Goal: Task Accomplishment & Management: Manage account settings

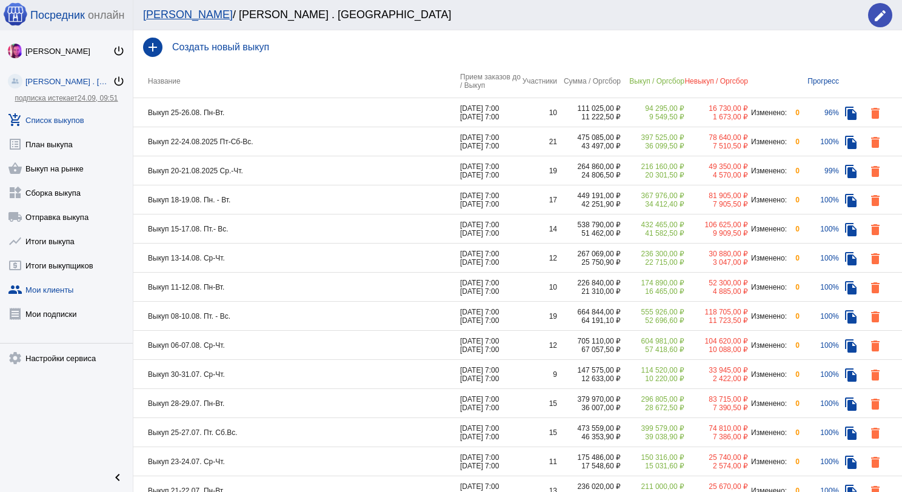
click at [58, 290] on link "group Мои клиенты" at bounding box center [66, 287] width 133 height 24
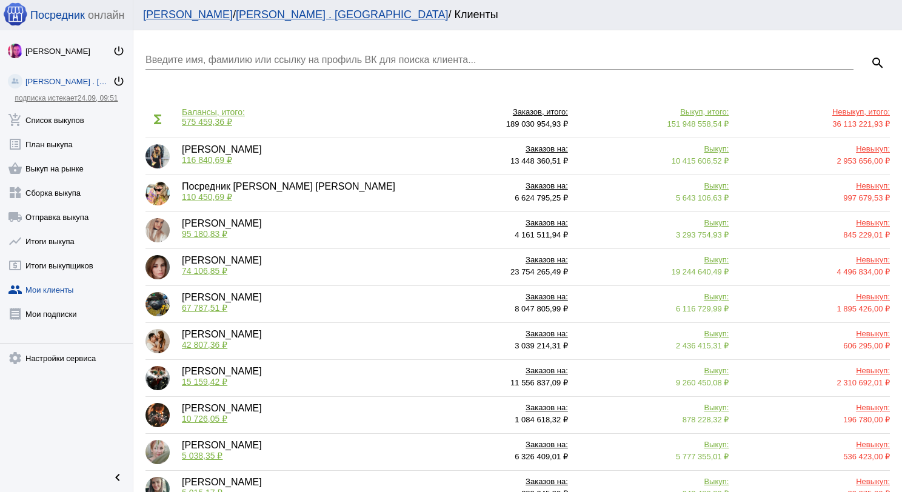
click at [238, 52] on div "Введите имя, фамилию или ссылку на профиль ВК для поиска клиента..." at bounding box center [500, 55] width 708 height 27
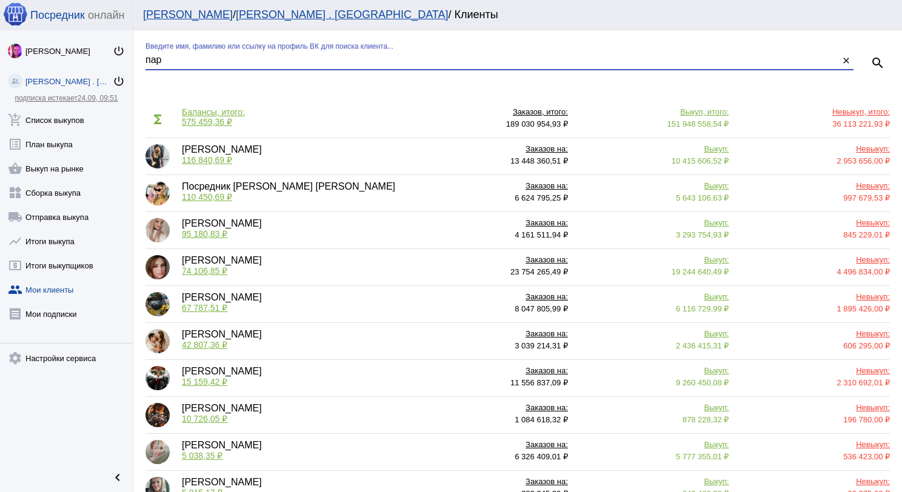
type input "пар"
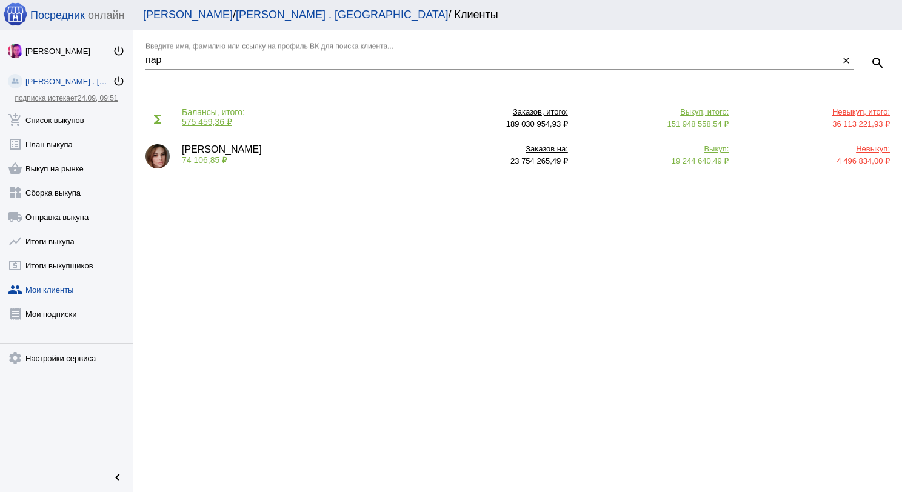
click at [207, 164] on span "74 106,85 ₽" at bounding box center [204, 160] width 45 height 10
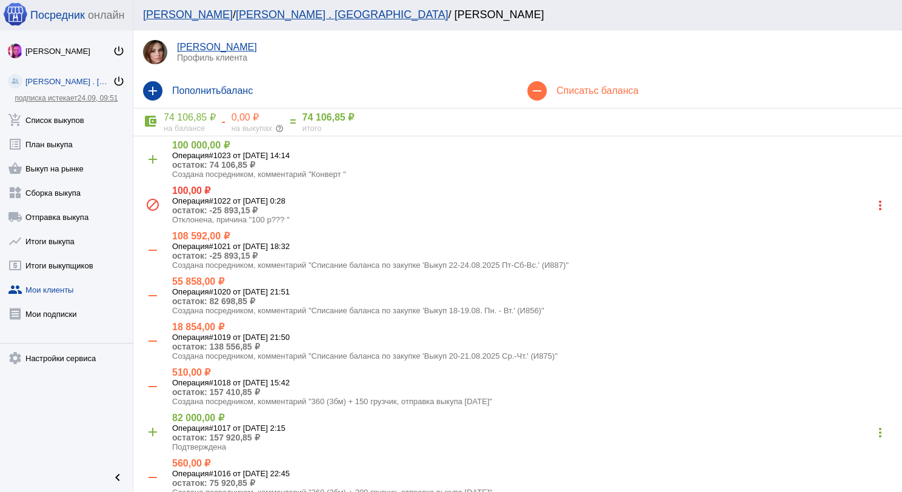
click at [565, 97] on div "remove Списать с баланса" at bounding box center [710, 91] width 384 height 34
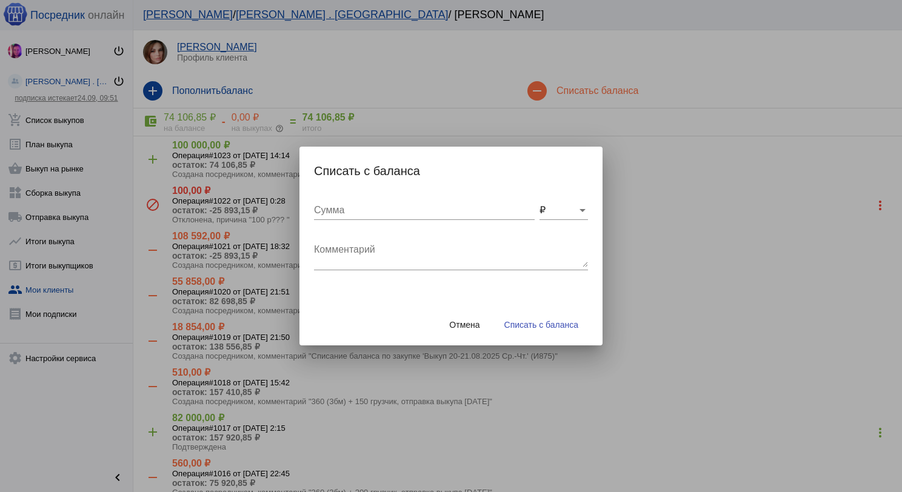
click at [366, 238] on div "Комментарий" at bounding box center [451, 251] width 274 height 38
type textarea "480 (4бм) + 250 грузчик, отправка выкупа 25.08.2025"
click at [360, 211] on input "Сумма" at bounding box center [424, 210] width 221 height 11
type input "730"
click at [519, 327] on span "Списать с баланса" at bounding box center [541, 325] width 74 height 10
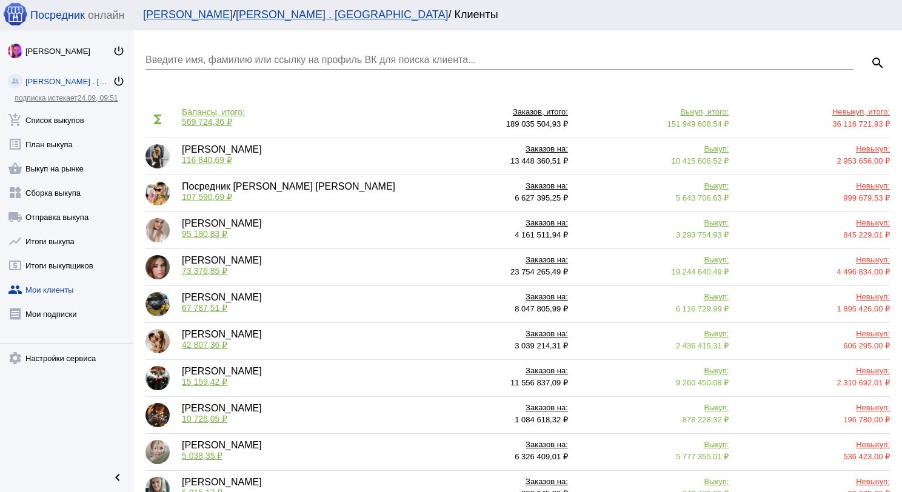
click at [292, 50] on div "Введите имя, фамилию или ссылку на профиль ВК для поиска клиента..." at bounding box center [500, 55] width 708 height 27
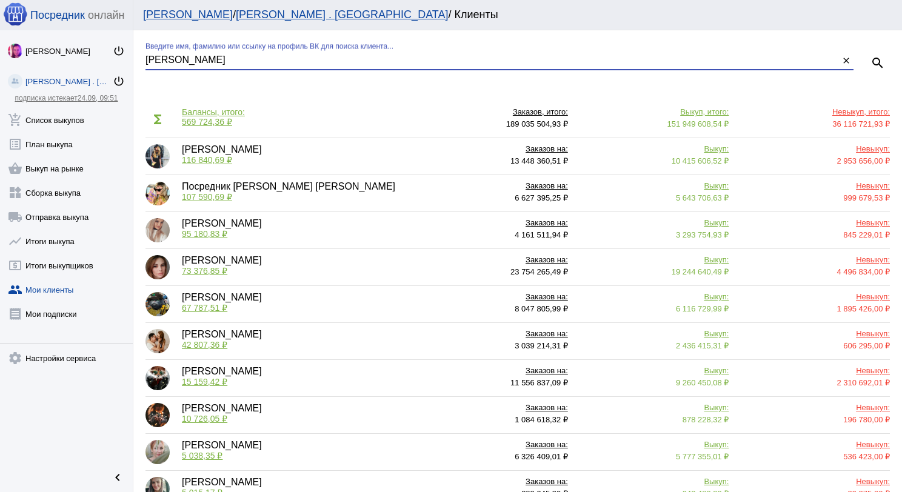
type input "моро"
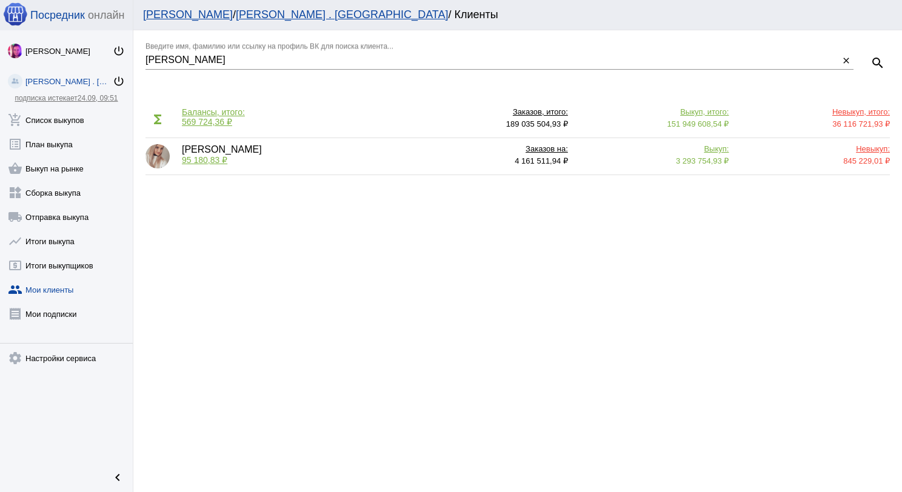
click at [203, 158] on span "95 180,83 ₽" at bounding box center [204, 160] width 45 height 10
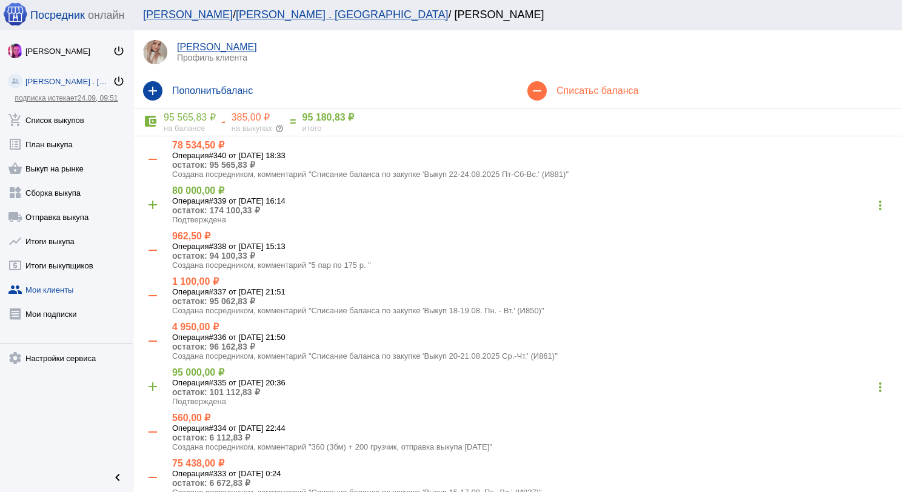
click at [557, 99] on div "remove Списать с баланса" at bounding box center [710, 91] width 384 height 34
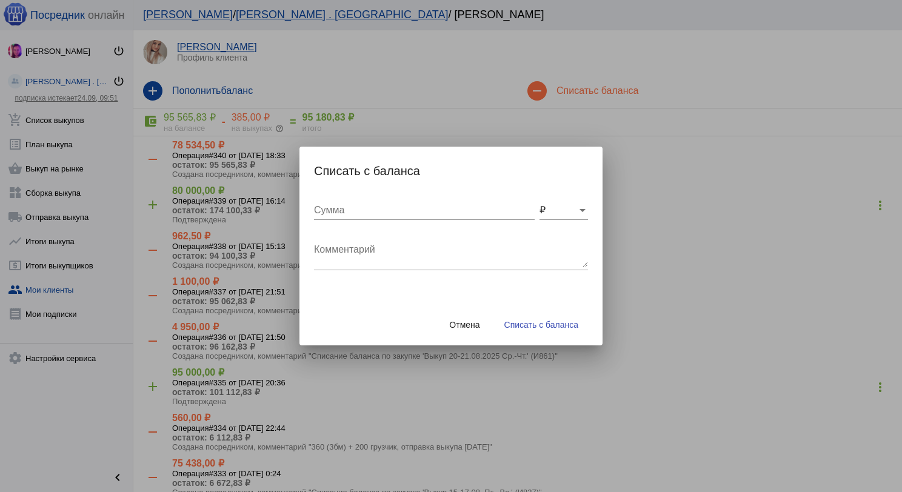
click at [367, 255] on textarea "Комментарий" at bounding box center [451, 255] width 274 height 24
click at [381, 252] on textarea "240 (2бм) + 200 грузчик, отправка выкупа 25.08.2025" at bounding box center [451, 255] width 274 height 24
type textarea "240 (2бм) + 300 грузчик, отправка выкупа 25.08.2025"
click at [352, 212] on input "Сумма" at bounding box center [424, 210] width 221 height 11
type input "540"
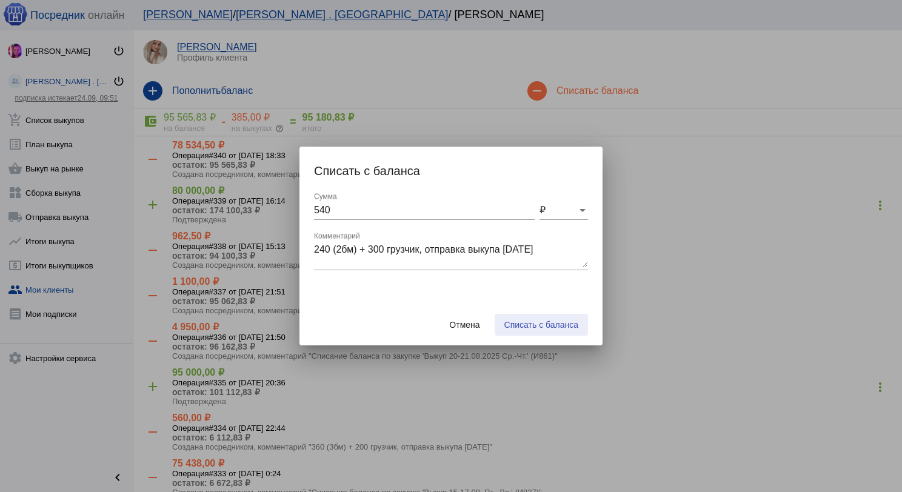
click at [536, 318] on button "Списать с баланса" at bounding box center [541, 325] width 93 height 22
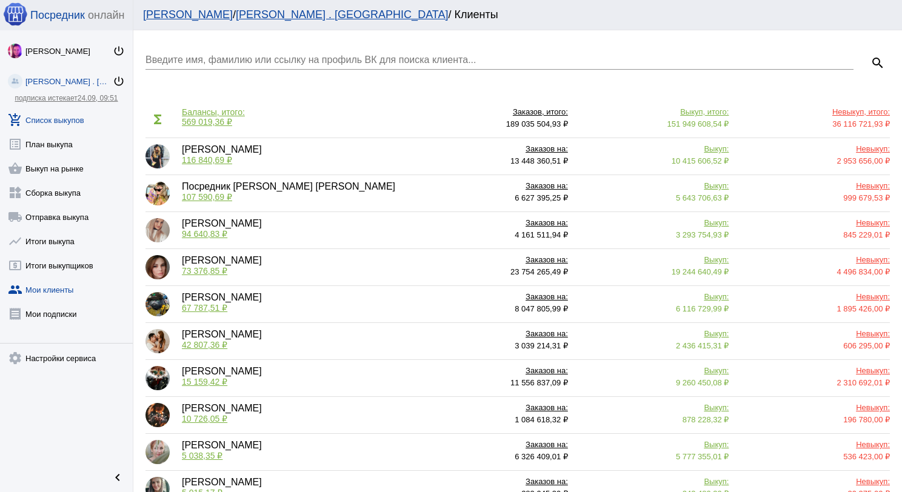
click at [56, 119] on link "add_shopping_cart Список выкупов" at bounding box center [66, 118] width 133 height 24
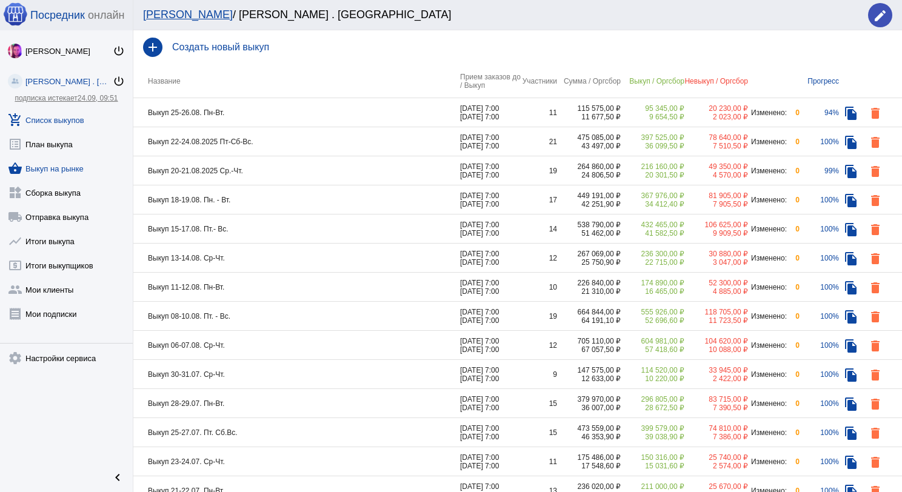
click at [68, 164] on link "shopping_basket Выкуп на рынке" at bounding box center [66, 166] width 133 height 24
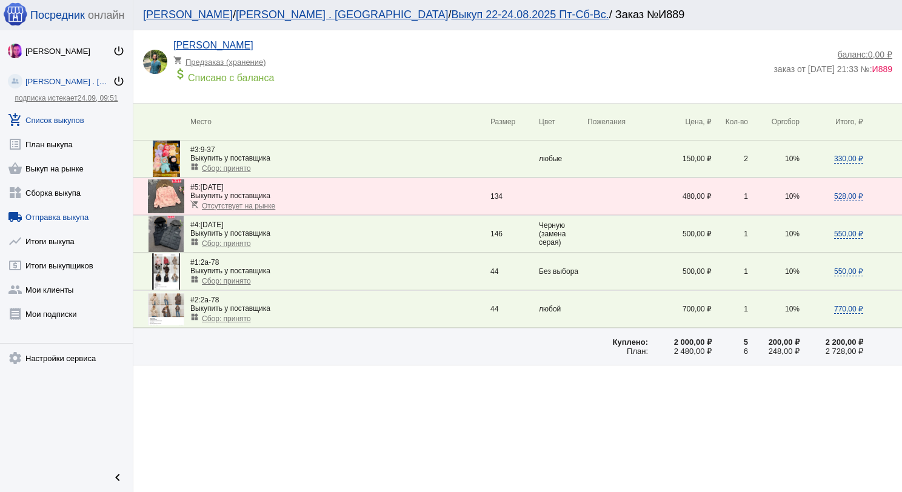
click at [79, 208] on link "local_shipping Отправка выкупа" at bounding box center [66, 215] width 133 height 24
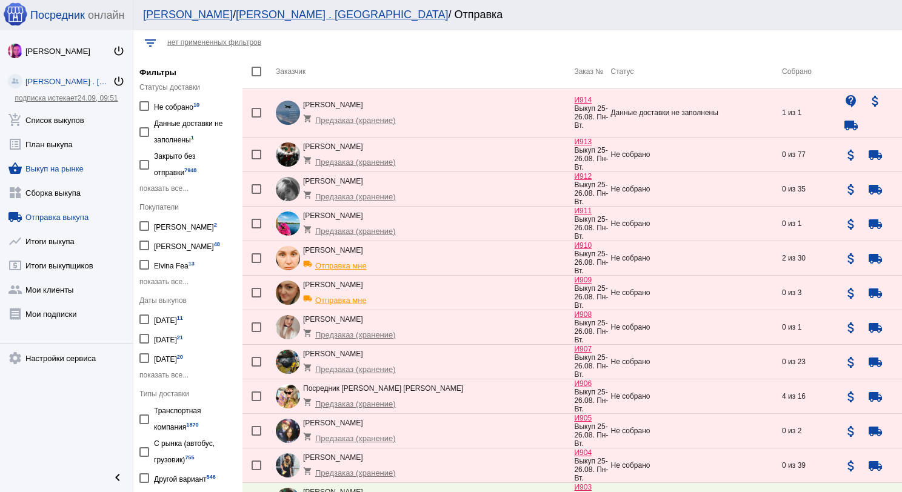
click at [60, 167] on link "shopping_basket Выкуп на рынке" at bounding box center [66, 166] width 133 height 24
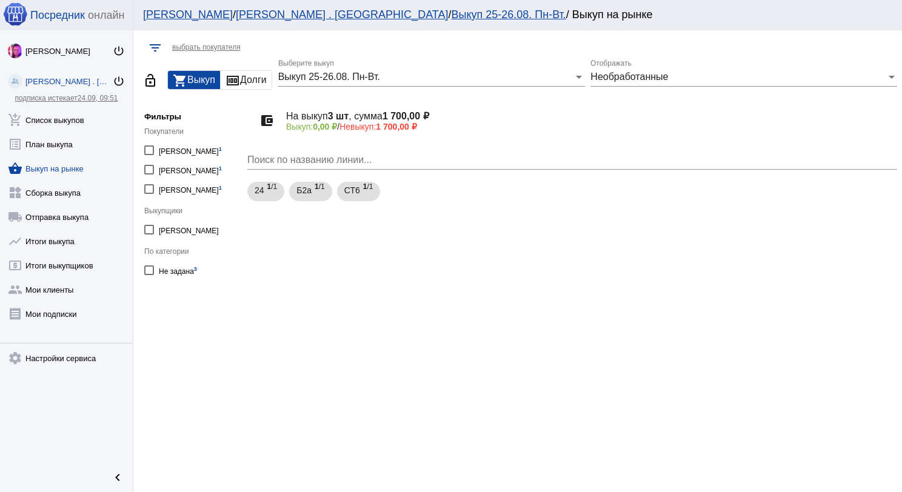
click at [607, 79] on span "Необработанные" at bounding box center [630, 77] width 78 height 10
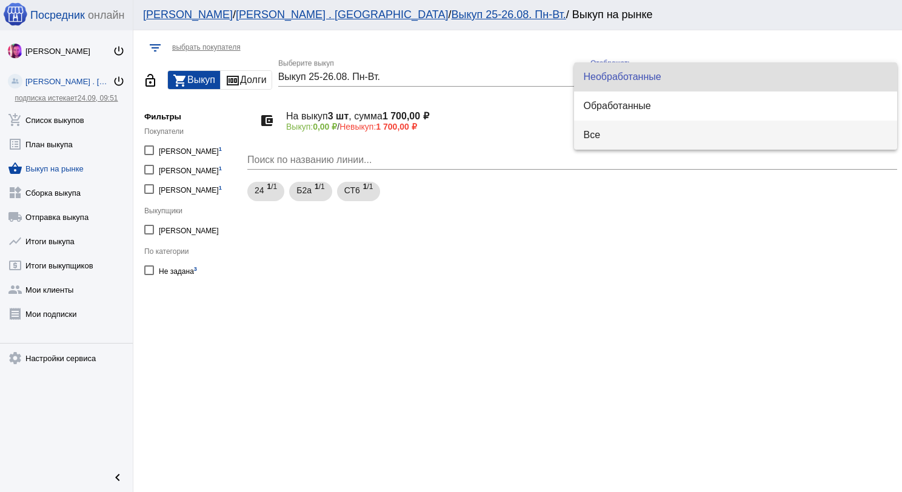
click at [594, 124] on span "Все" at bounding box center [736, 135] width 304 height 29
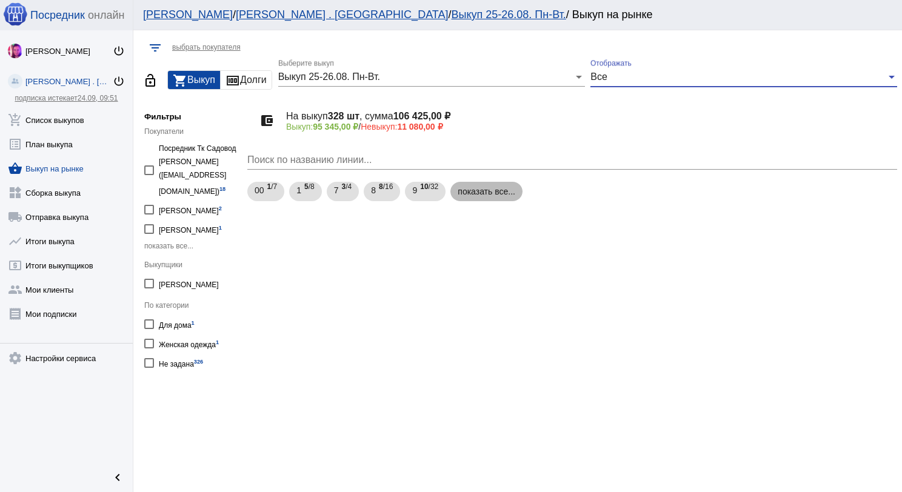
click at [480, 195] on mat-chip "показать все..." at bounding box center [487, 191] width 72 height 19
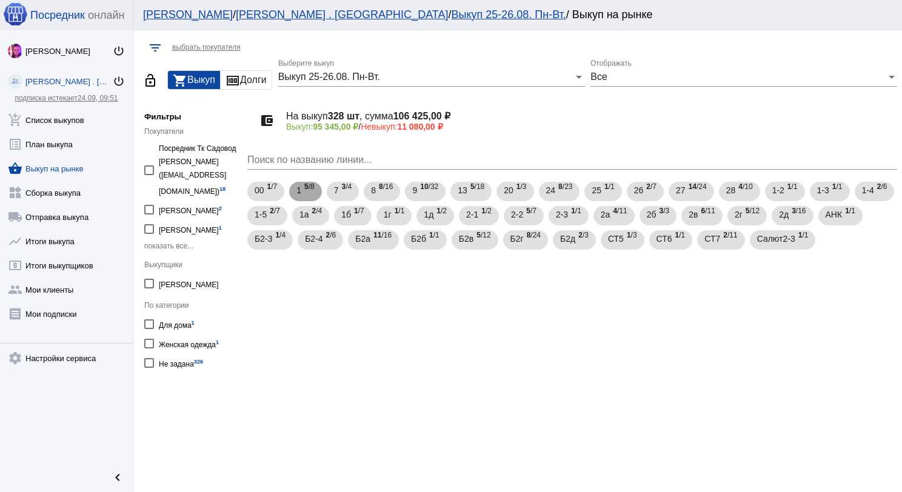
click at [308, 196] on span "5 /8" at bounding box center [309, 191] width 10 height 25
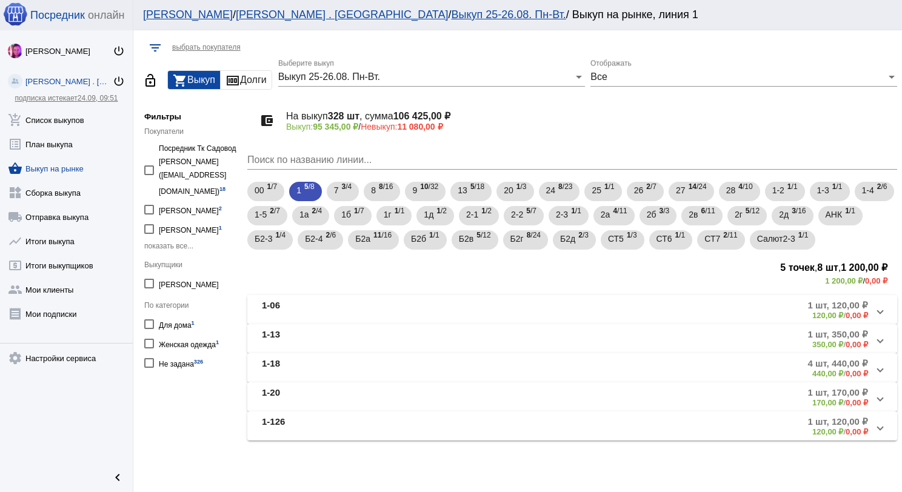
click at [398, 301] on mat-panel-title "1-06" at bounding box center [357, 310] width 191 height 20
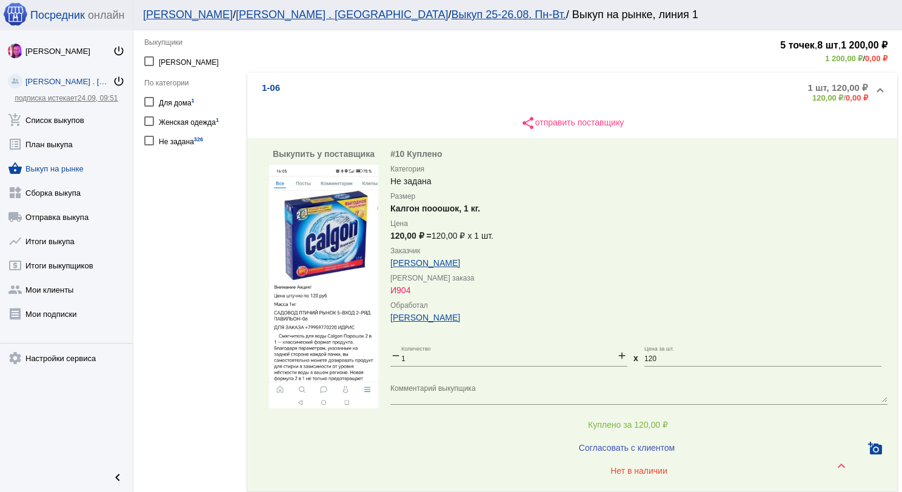
scroll to position [243, 0]
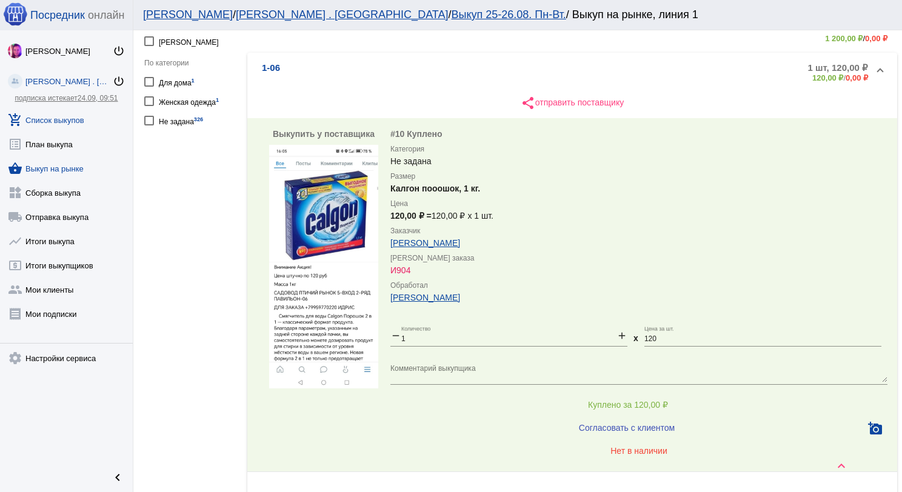
click at [84, 124] on link "add_shopping_cart Список выкупов" at bounding box center [66, 118] width 133 height 24
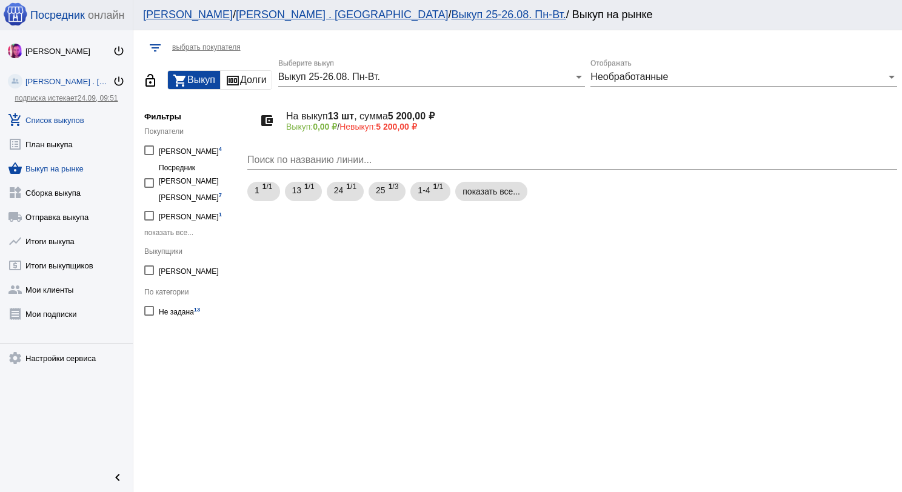
click at [78, 115] on link "add_shopping_cart Список выкупов" at bounding box center [66, 118] width 133 height 24
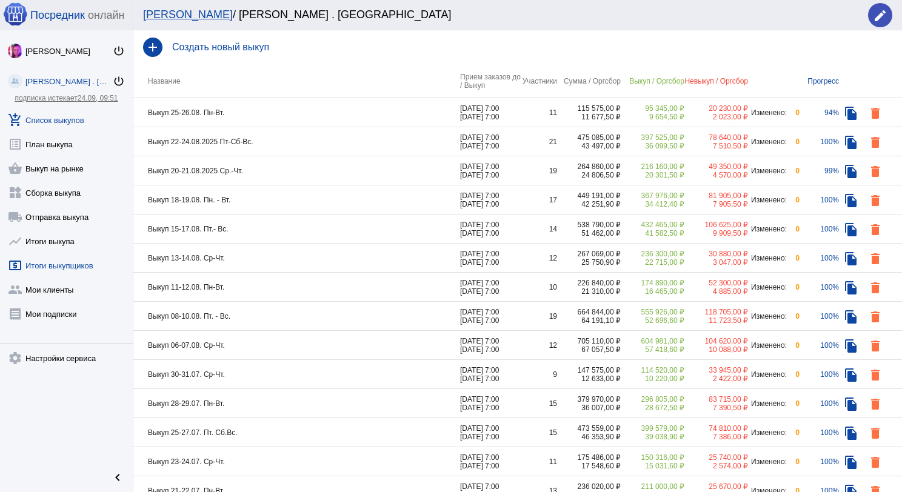
drag, startPoint x: 35, startPoint y: 283, endPoint x: 68, endPoint y: 266, distance: 37.4
click at [36, 284] on link "group Мои клиенты" at bounding box center [66, 287] width 133 height 24
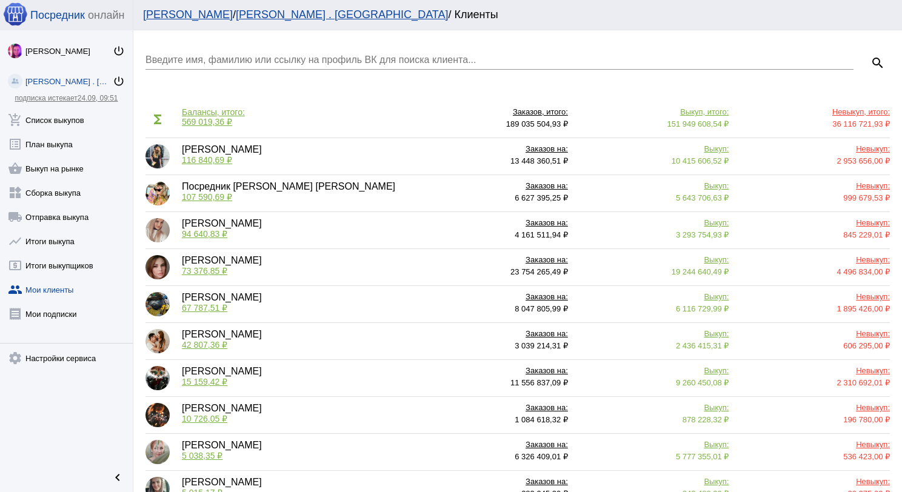
click at [266, 58] on input "Введите имя, фамилию или ссылку на профиль ВК для поиска клиента..." at bounding box center [500, 60] width 708 height 11
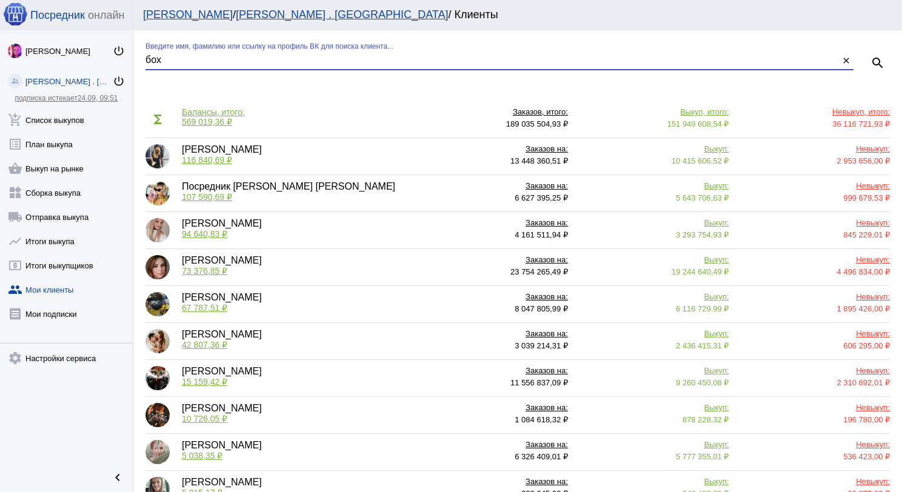
type input "бох"
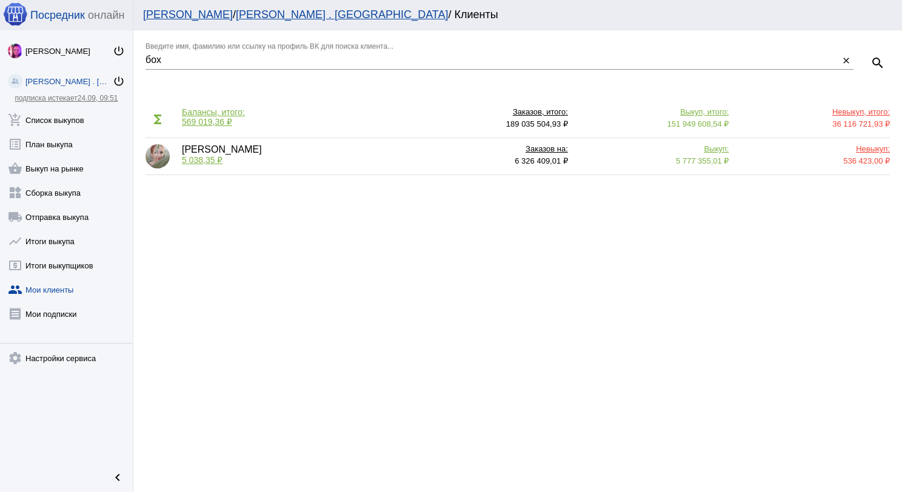
click at [198, 162] on span "5 038,35 ₽" at bounding box center [202, 160] width 41 height 10
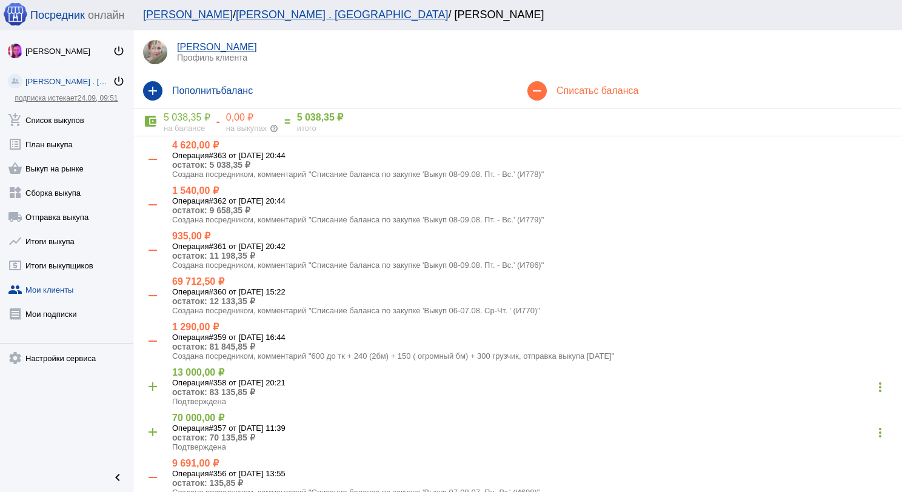
click at [585, 97] on div "remove Списать с баланса" at bounding box center [710, 91] width 384 height 34
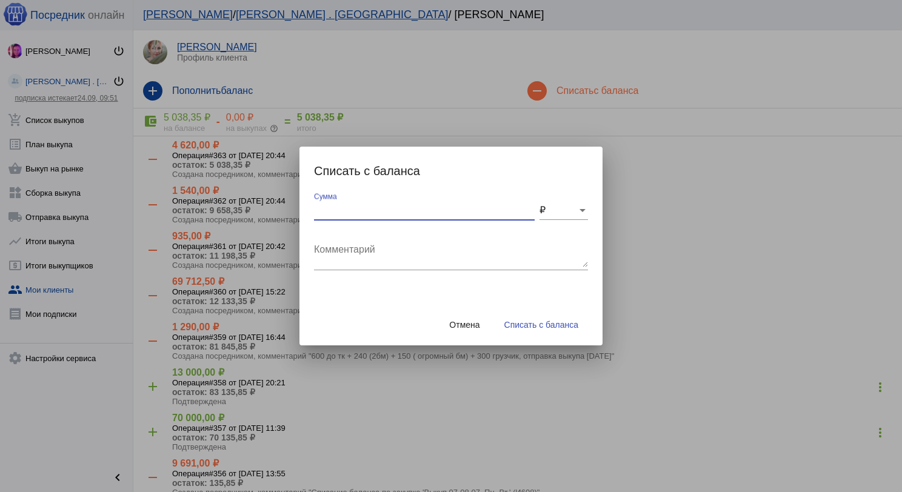
click at [386, 209] on input "Сумма" at bounding box center [424, 210] width 221 height 11
type input "400"
click at [408, 262] on textarea "Комментарий" at bounding box center [451, 255] width 274 height 24
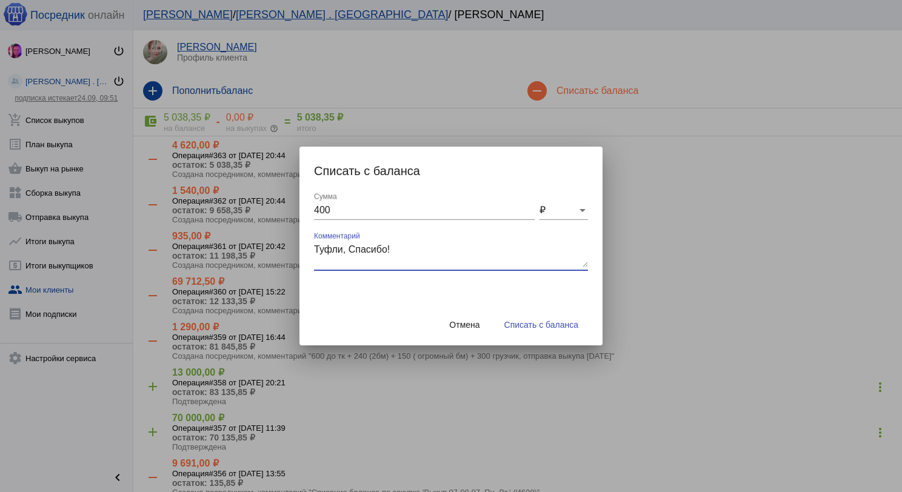
type textarea "Туфли, Спасибо!"
click at [523, 328] on span "Списать с баланса" at bounding box center [541, 325] width 74 height 10
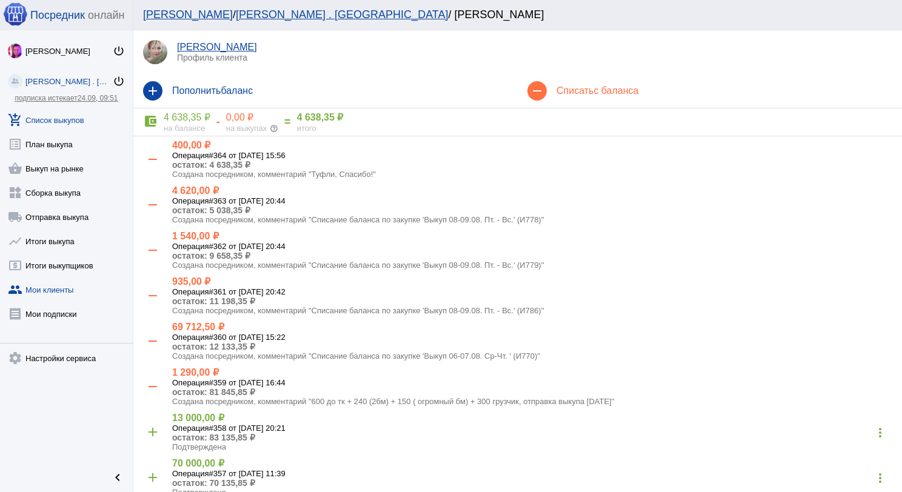
click at [68, 122] on link "add_shopping_cart Список выкупов" at bounding box center [66, 118] width 133 height 24
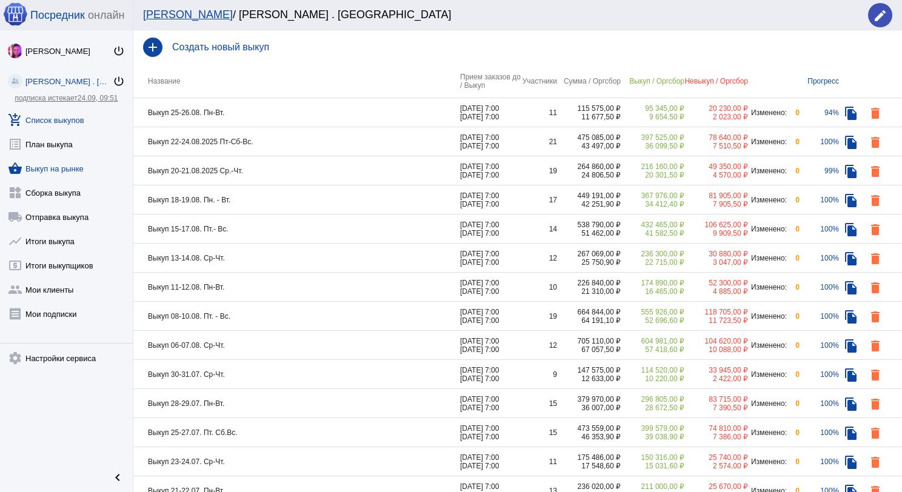
click at [63, 164] on link "shopping_basket Выкуп на рынке" at bounding box center [66, 166] width 133 height 24
